Goal: Transaction & Acquisition: Purchase product/service

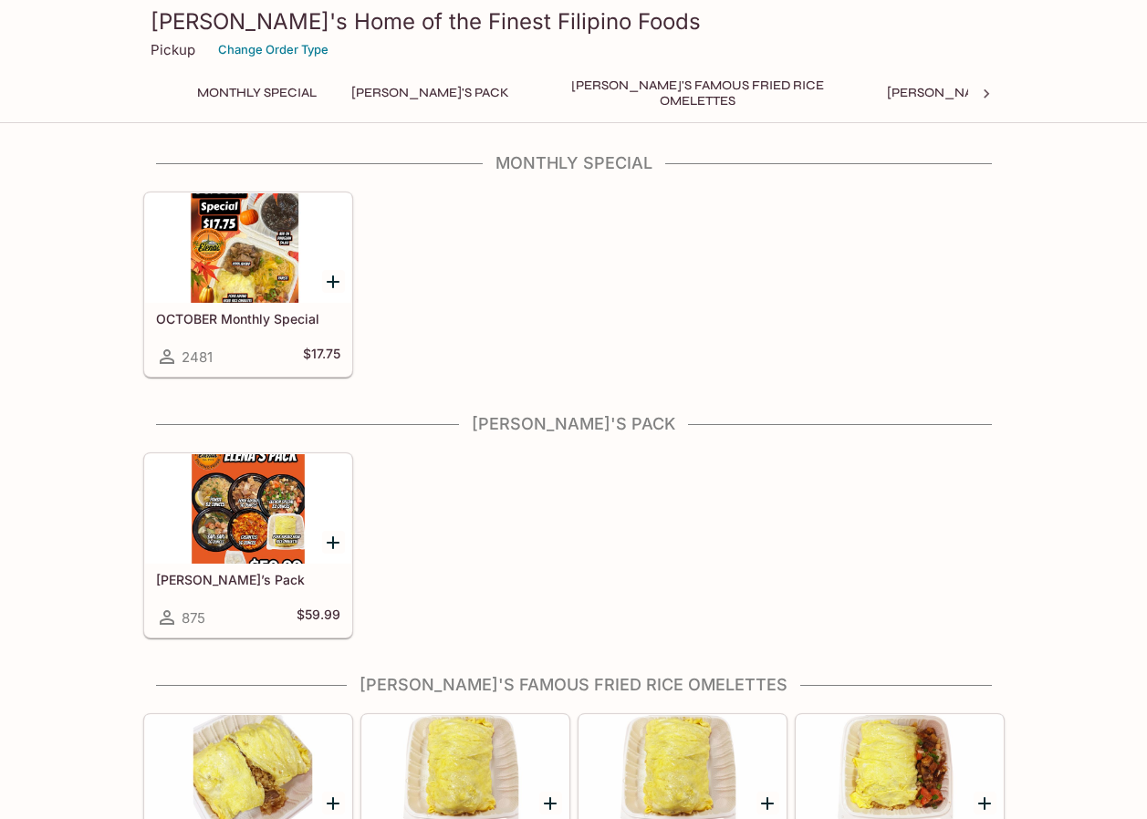
drag, startPoint x: 0, startPoint y: 0, endPoint x: 197, endPoint y: 273, distance: 336.5
click at [198, 273] on div at bounding box center [248, 247] width 206 height 109
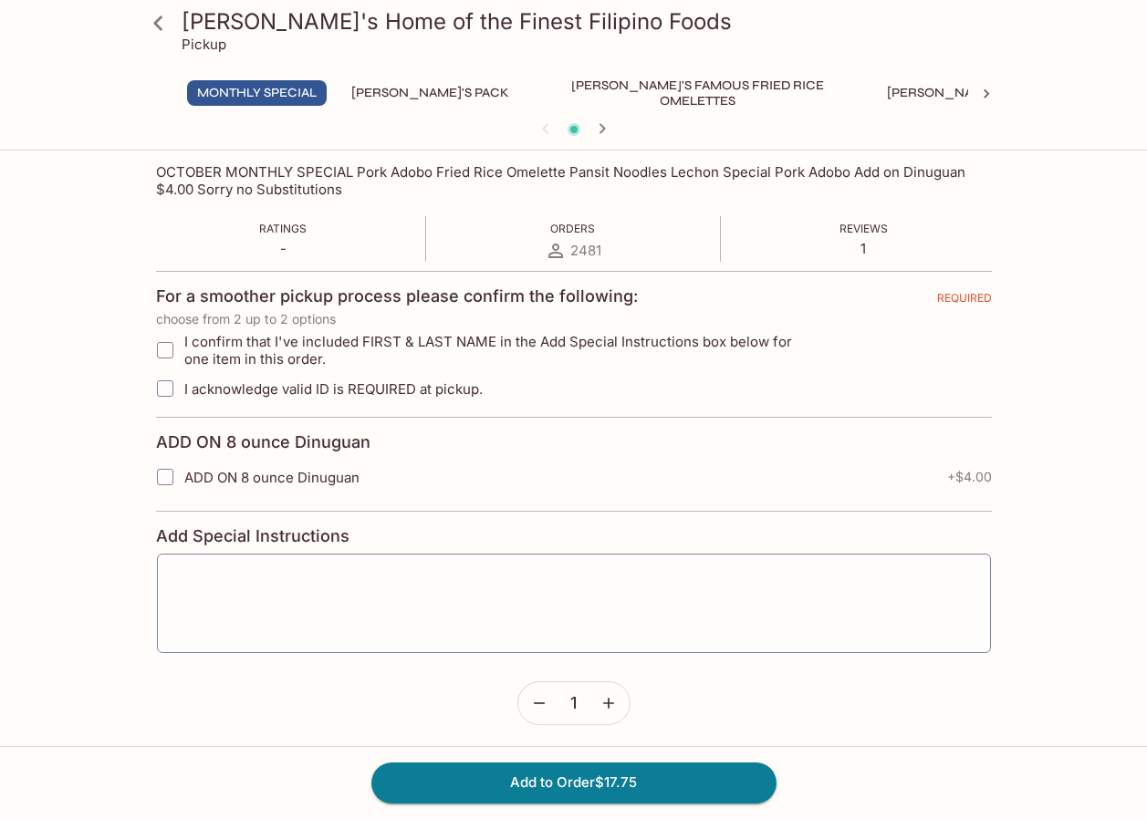
scroll to position [299, 0]
